Goal: Transaction & Acquisition: Obtain resource

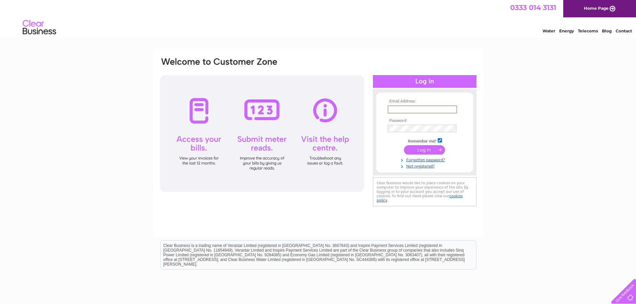
click at [408, 110] on input "text" at bounding box center [421, 109] width 69 height 8
type input "philip.hunt@huntholdings.co.uk"
click at [419, 150] on input "submit" at bounding box center [424, 148] width 41 height 9
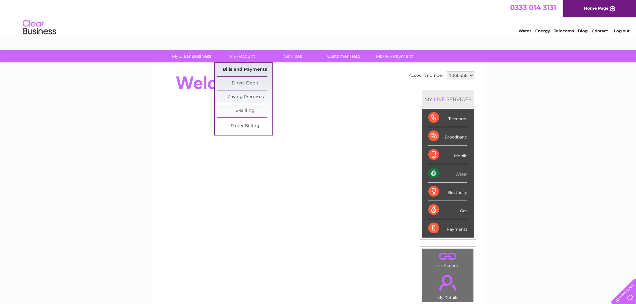
click at [246, 68] on link "Bills and Payments" at bounding box center [244, 69] width 55 height 13
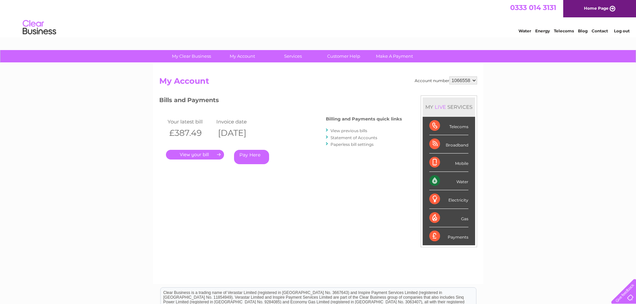
click at [195, 153] on link "." at bounding box center [195, 155] width 58 height 10
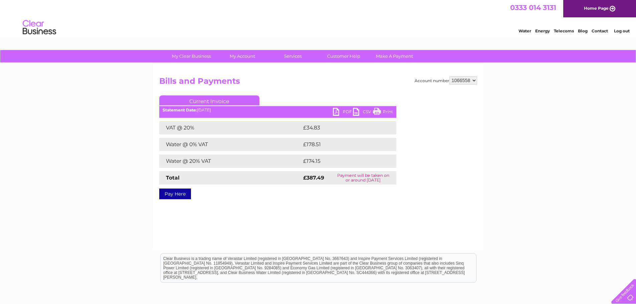
click at [343, 111] on link "PDF" at bounding box center [343, 113] width 20 height 10
click at [461, 81] on select "1066558 1066596" at bounding box center [463, 80] width 28 height 8
select select "1066596"
click at [449, 76] on select "1066558 1066596" at bounding box center [463, 80] width 28 height 8
click at [347, 111] on link "PDF" at bounding box center [343, 113] width 20 height 10
